Goal: Check status: Check status

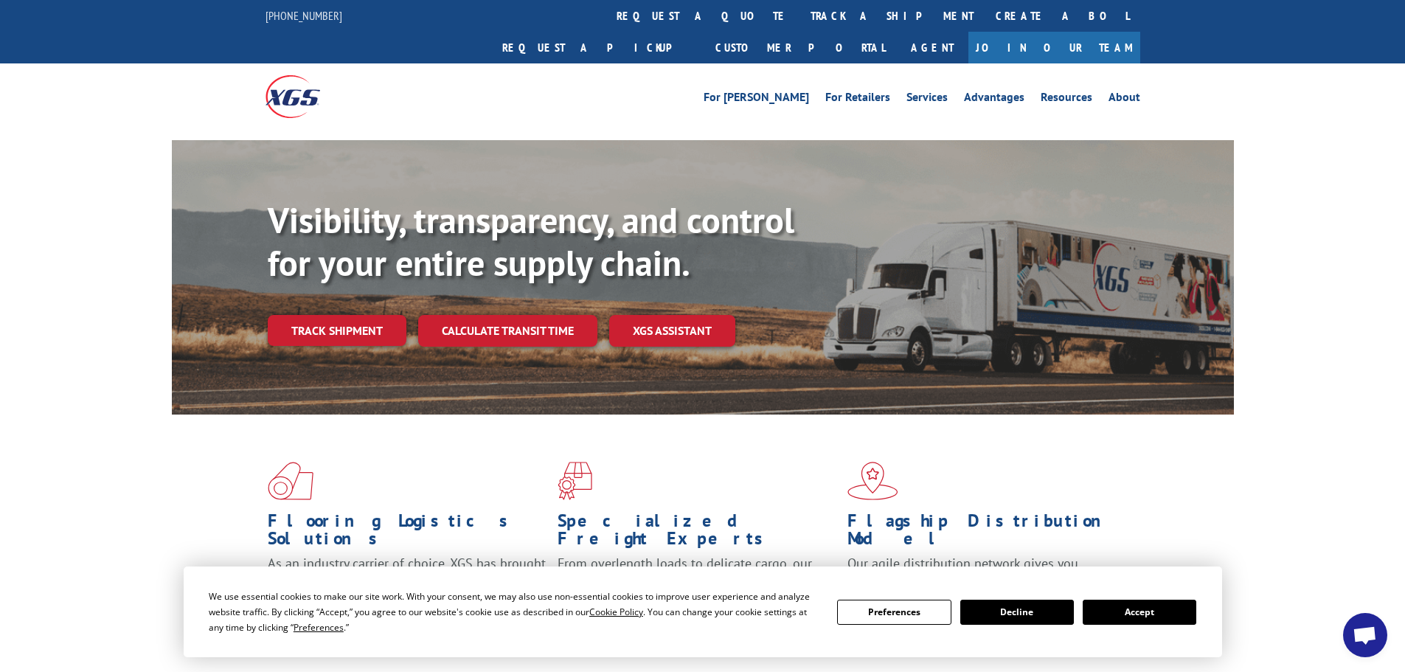
click at [1154, 617] on button "Accept" at bounding box center [1140, 612] width 114 height 25
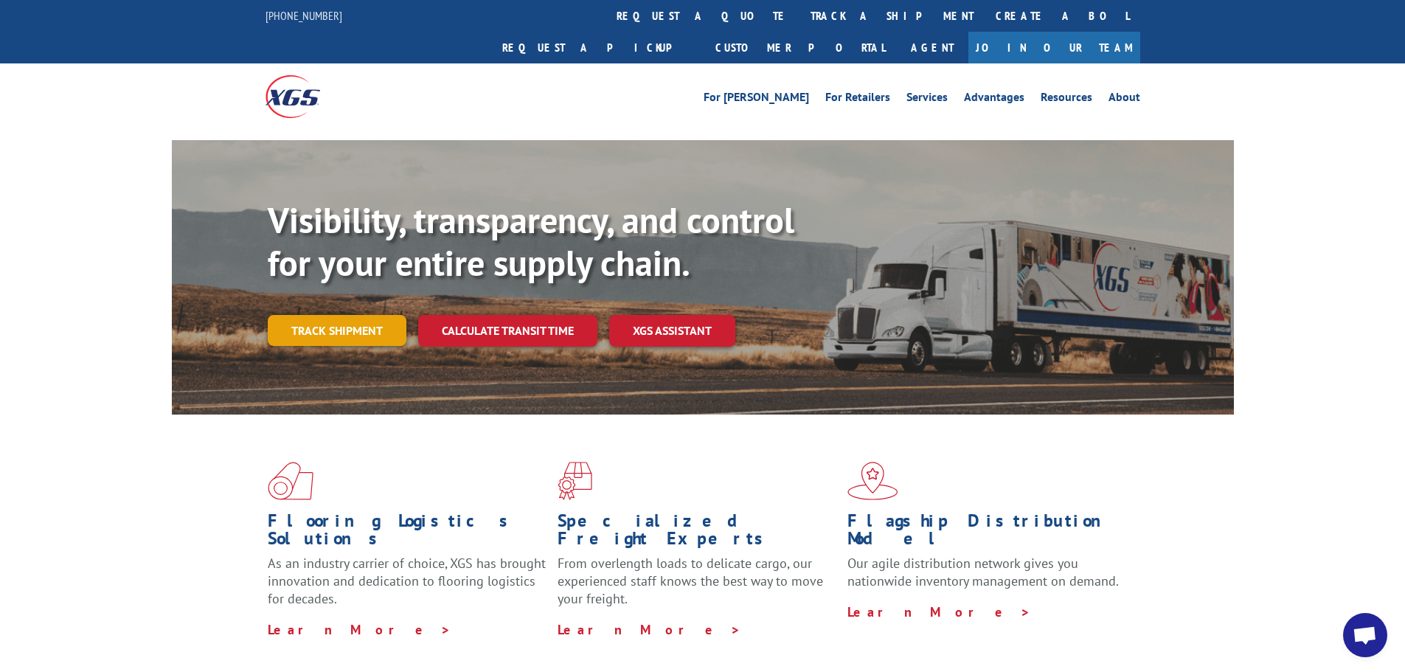
click at [352, 315] on link "Track shipment" at bounding box center [337, 330] width 139 height 31
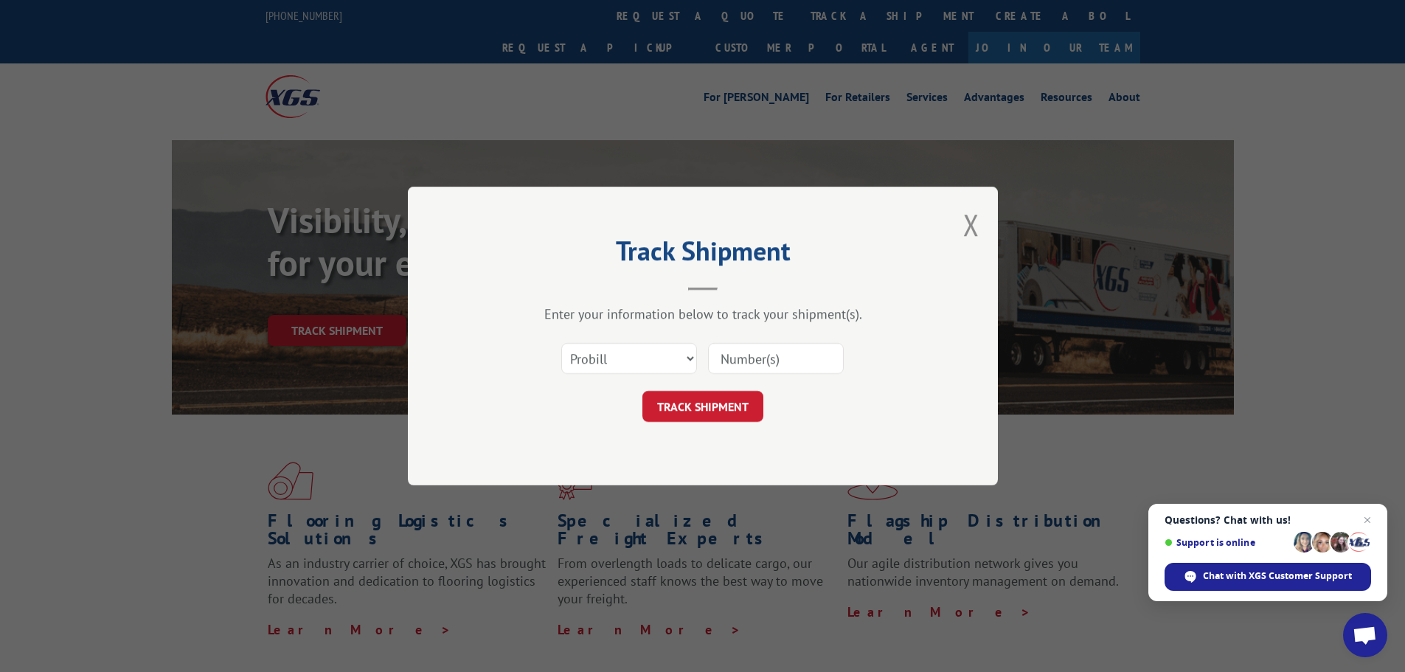
click at [748, 362] on input at bounding box center [776, 358] width 136 height 31
paste input "230545259"
type input "230545259"
click at [733, 401] on button "TRACK SHIPMENT" at bounding box center [702, 406] width 121 height 31
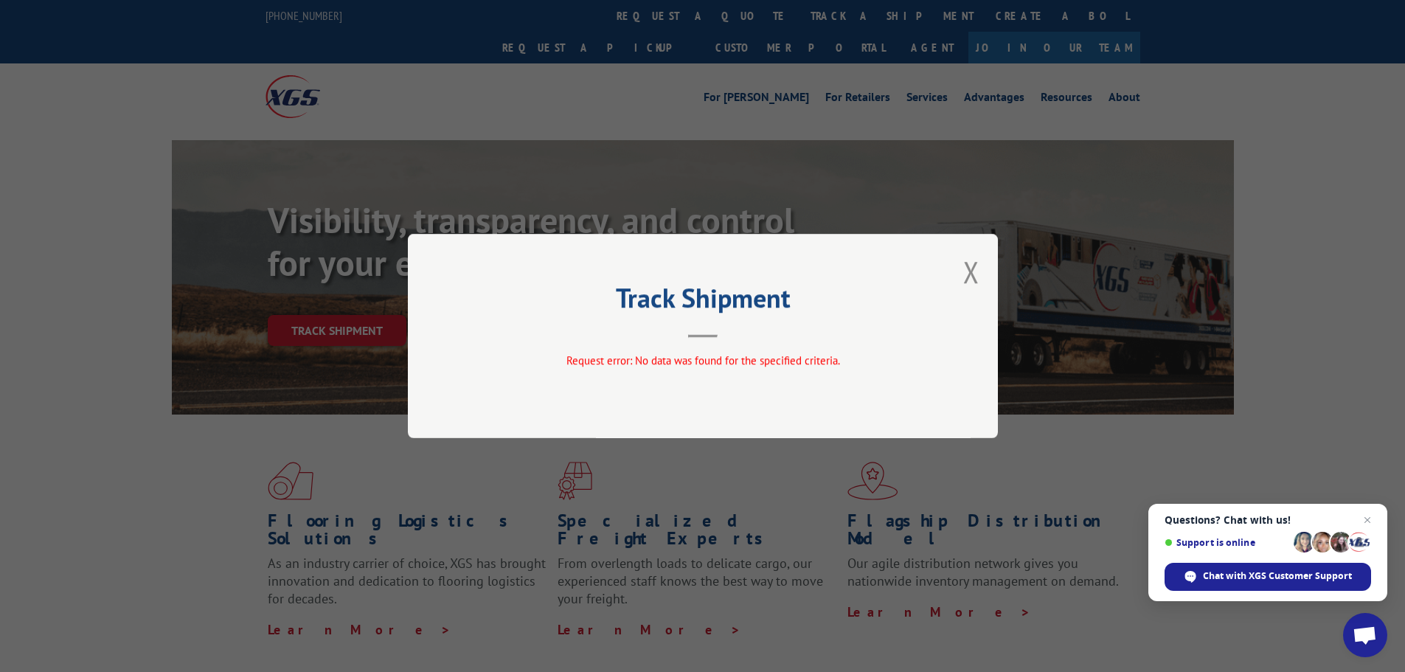
click at [508, 377] on div "Track Shipment Request error: No data was found for the specified criteria." at bounding box center [703, 336] width 590 height 204
click at [971, 479] on div "Track Shipment Request error: No data was found for the specified criteria." at bounding box center [702, 336] width 1405 height 672
